Goal: Task Accomplishment & Management: Complete application form

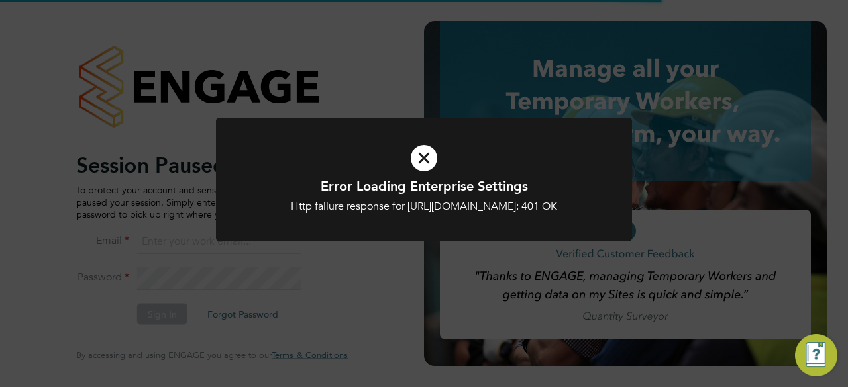
type input "[EMAIL_ADDRESS][DOMAIN_NAME]"
click at [407, 190] on h1 "Error Loading Enterprise Settings" at bounding box center [424, 185] width 344 height 17
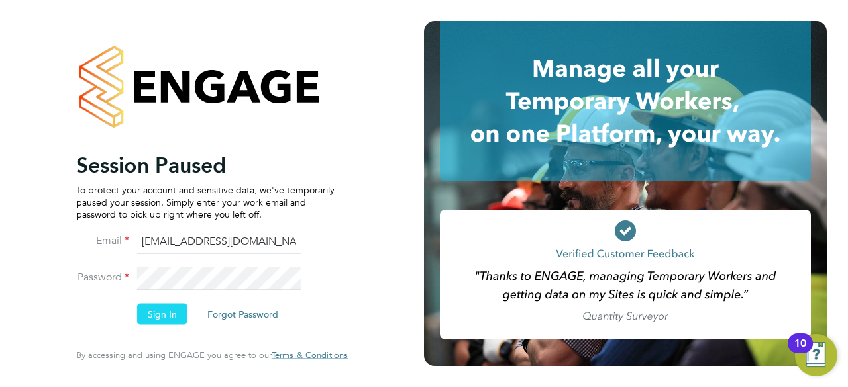
click at [155, 319] on button "Sign In" at bounding box center [162, 314] width 50 height 21
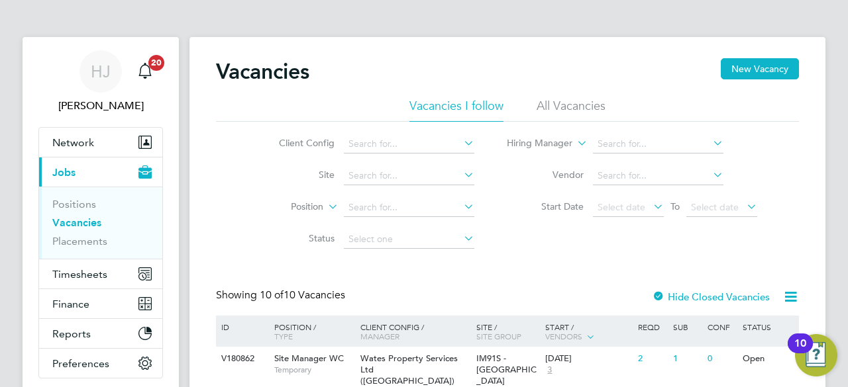
click at [176, 189] on app-nav-sections-wrapper "HJ Holly Jones Notifications 20 Applications: Network Team Members Businesses S…" at bounding box center [101, 237] width 156 height 400
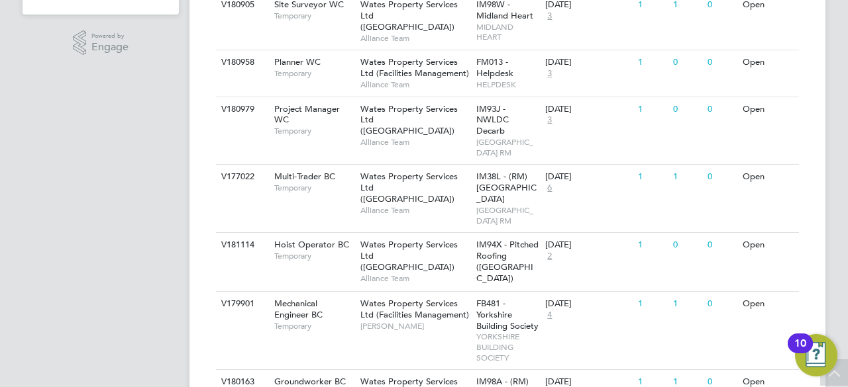
scroll to position [424, 0]
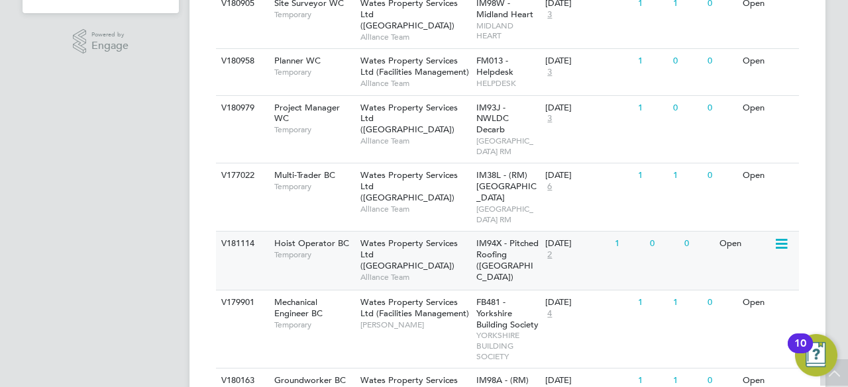
click at [317, 249] on span "Hoist Operator BC" at bounding box center [311, 243] width 75 height 11
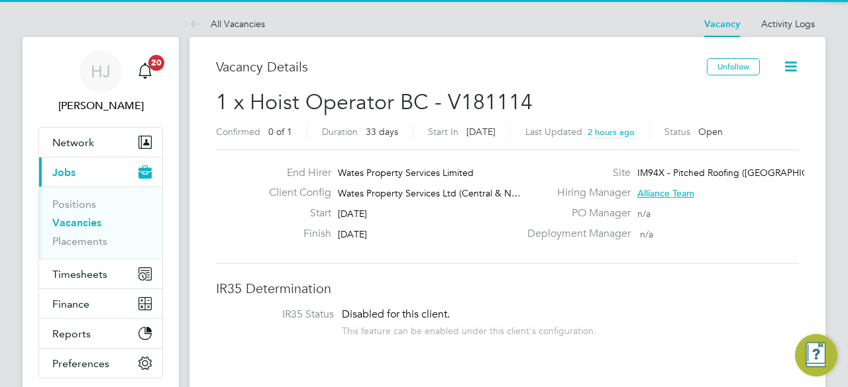
click at [554, 221] on div "PO Manager n/a" at bounding box center [661, 217] width 285 height 21
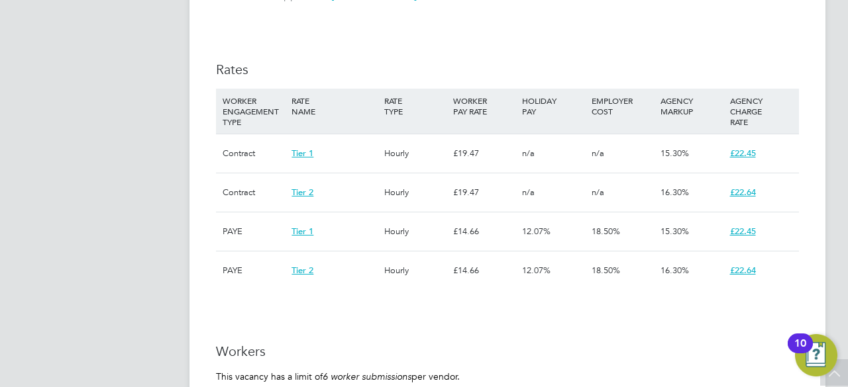
scroll to position [768, 0]
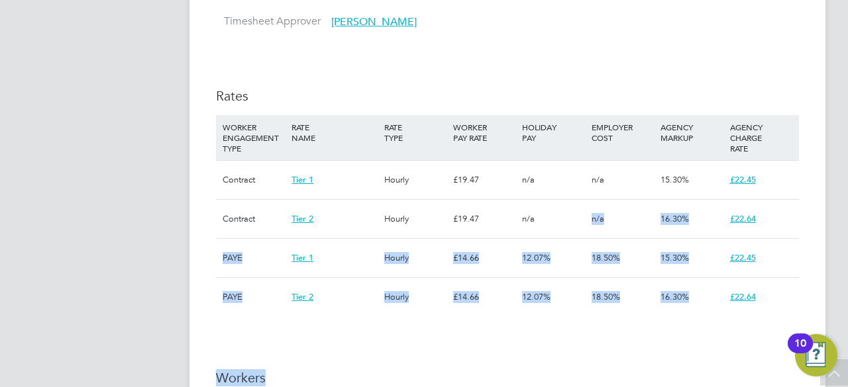
drag, startPoint x: 554, startPoint y: 221, endPoint x: 460, endPoint y: 382, distance: 187.0
click at [460, 382] on div "IR35 Determination IR35 Status Disabled for this client. This feature can be en…" at bounding box center [507, 300] width 583 height 1576
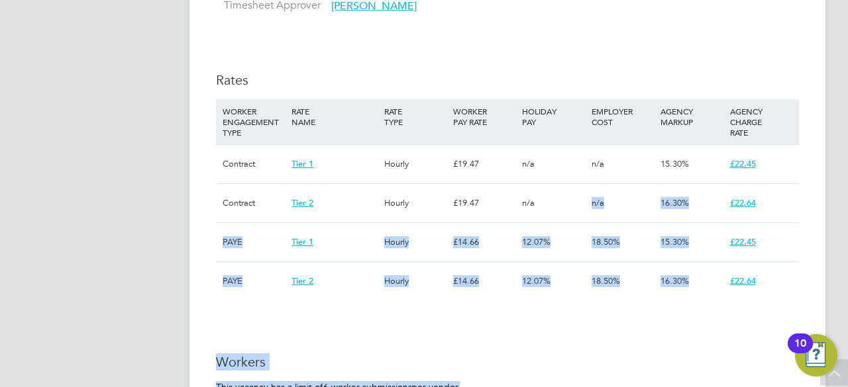
click at [460, 382] on p "This vacancy has a limit of 6 worker submissions per vendor." at bounding box center [507, 387] width 583 height 12
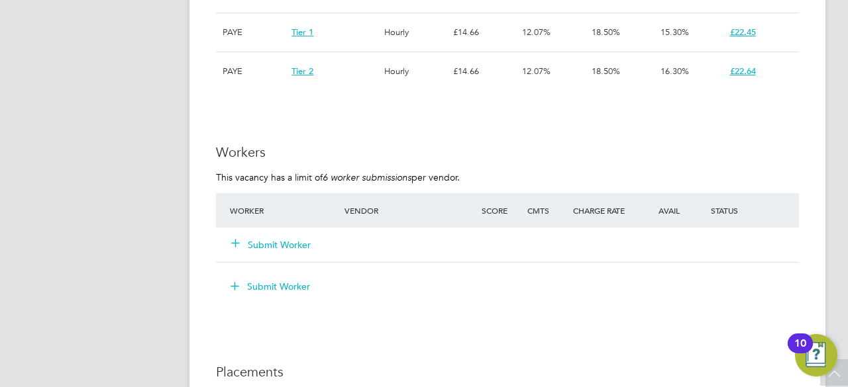
scroll to position [996, 0]
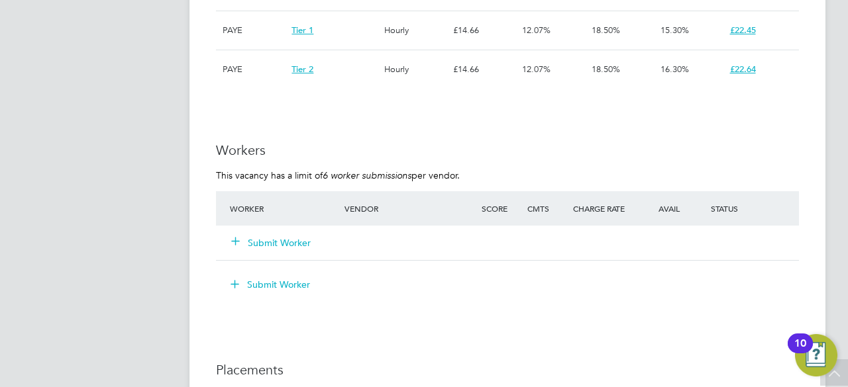
click at [258, 246] on button "Submit Worker" at bounding box center [271, 242] width 79 height 13
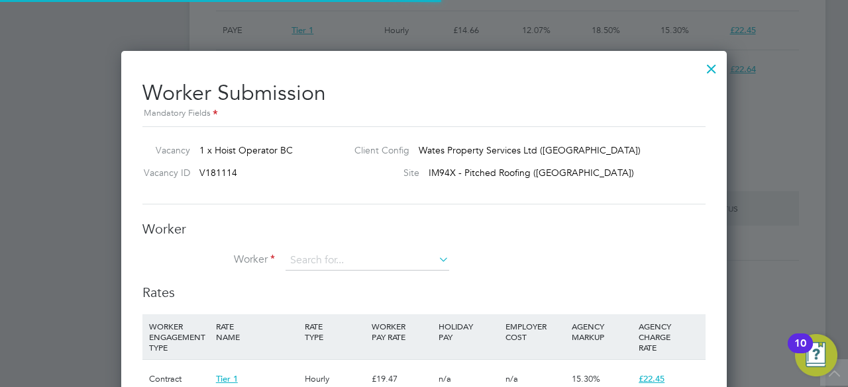
scroll to position [39, 89]
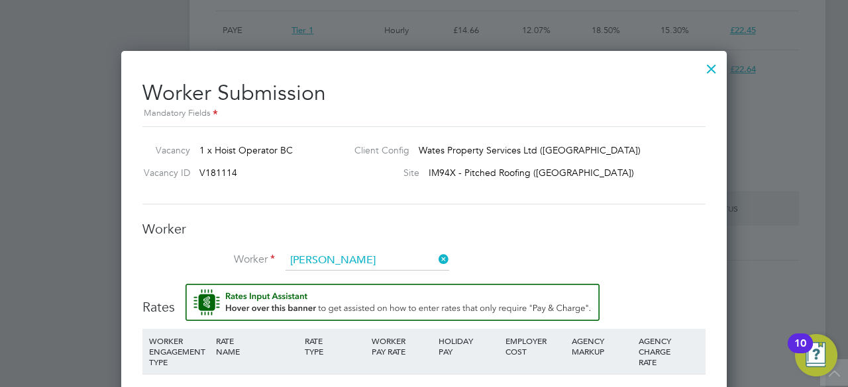
click at [325, 275] on b "Gill" at bounding box center [355, 279] width 77 height 11
type input "Demi Gill (Demi Gill)"
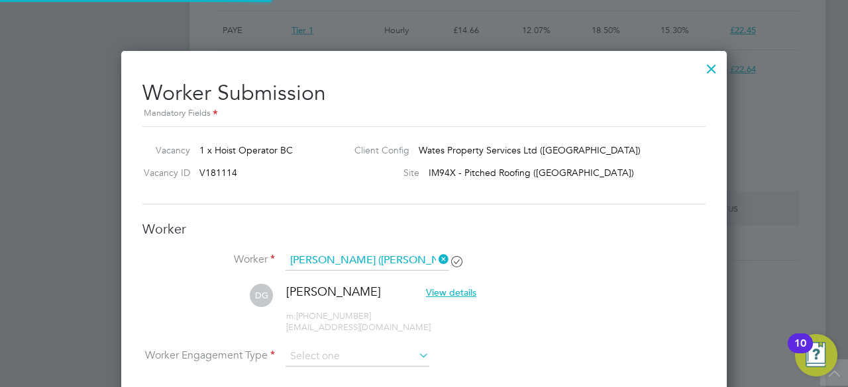
click at [607, 235] on h3 "Worker" at bounding box center [423, 229] width 563 height 17
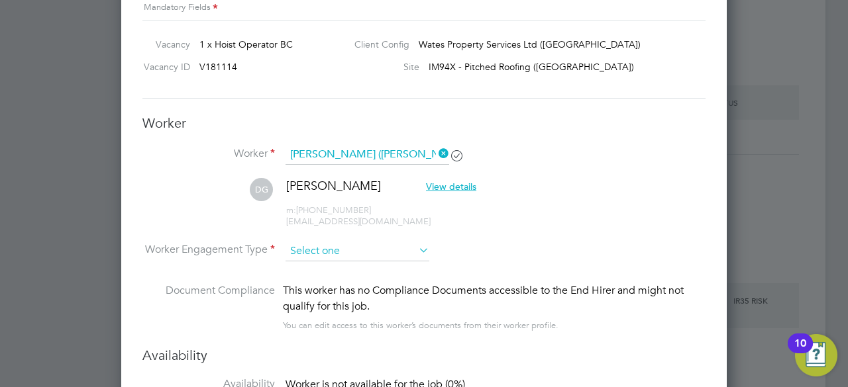
click at [334, 248] on input at bounding box center [357, 252] width 144 height 20
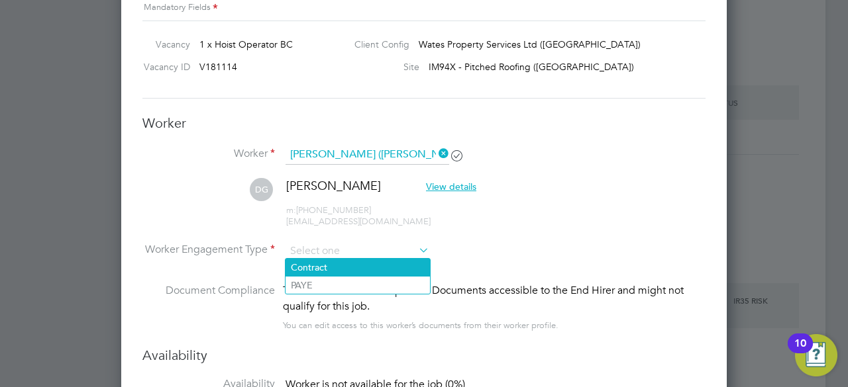
click at [324, 262] on li "Contract" at bounding box center [357, 267] width 144 height 17
type input "Contract"
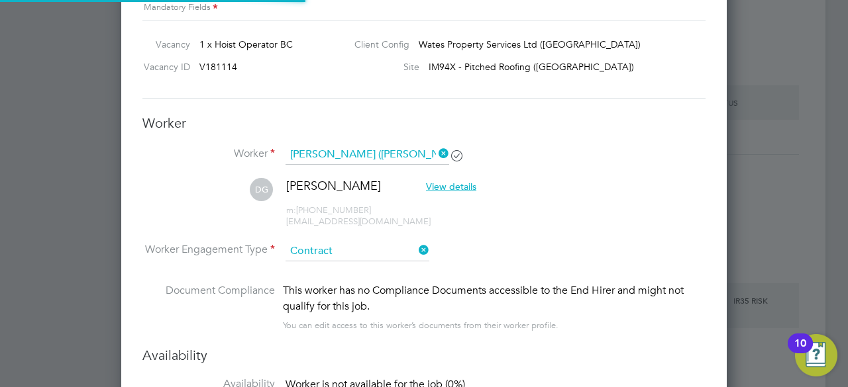
click at [632, 213] on li "DG Demi Gill View details m: +44 7552 341220 demmigillx22@icloud.com" at bounding box center [423, 209] width 563 height 63
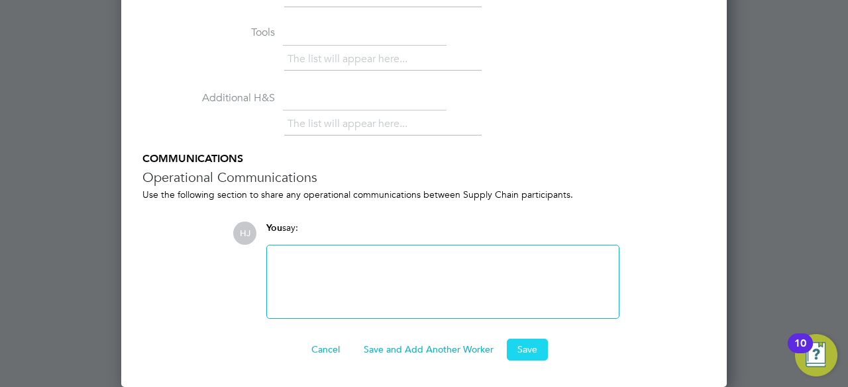
click at [515, 355] on button "Save" at bounding box center [527, 349] width 41 height 21
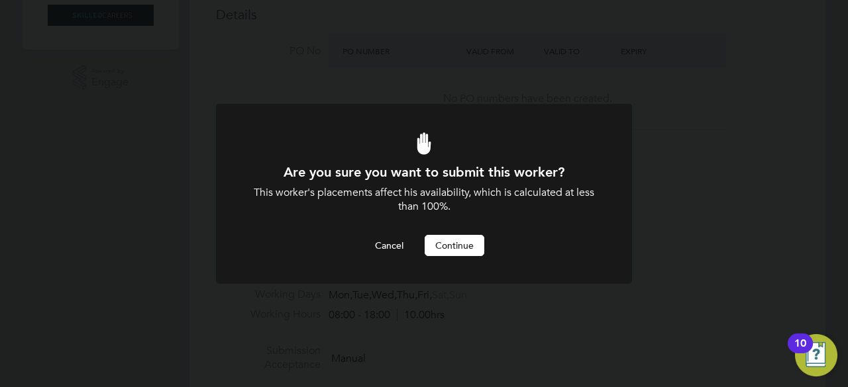
drag, startPoint x: 456, startPoint y: 240, endPoint x: 461, endPoint y: 219, distance: 22.3
click at [461, 219] on div "Are you sure you want to submit this worker? This worker's placements affect hi…" at bounding box center [424, 210] width 344 height 93
click at [450, 243] on button "Continue" at bounding box center [454, 245] width 60 height 21
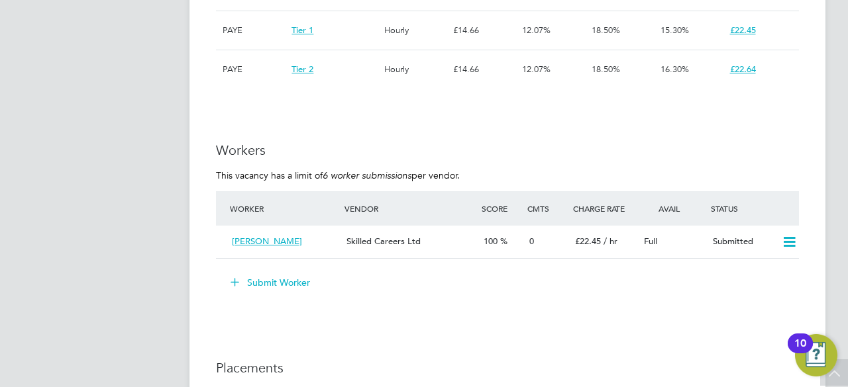
click at [403, 301] on li "Submit Worker" at bounding box center [507, 289] width 583 height 34
